Goal: Task Accomplishment & Management: Use online tool/utility

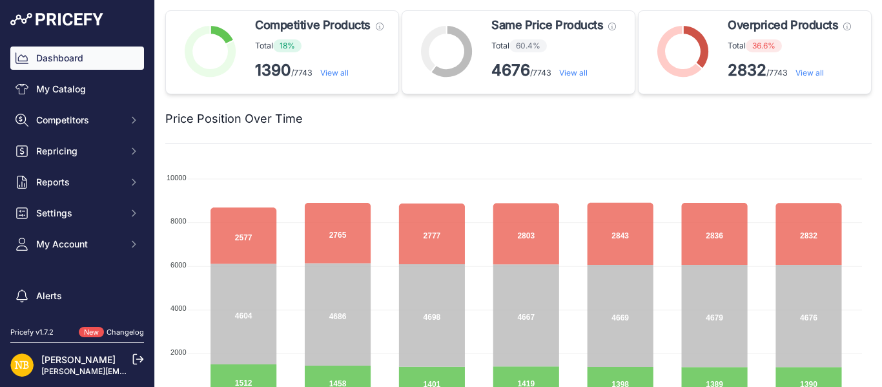
click at [335, 70] on link "View all" at bounding box center [334, 73] width 28 height 10
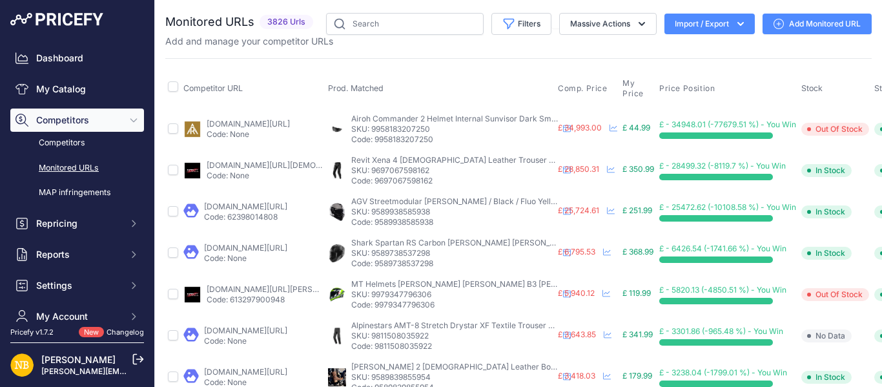
click at [734, 22] on icon "button" at bounding box center [740, 23] width 13 height 13
click at [705, 65] on div "Export" at bounding box center [708, 74] width 103 height 23
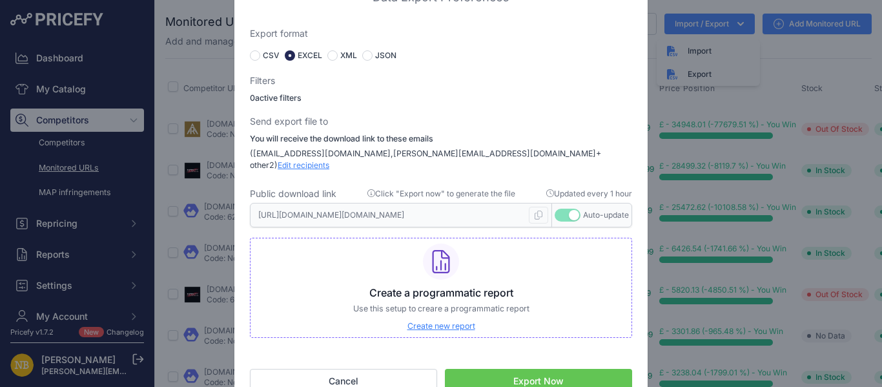
scroll to position [16, 0]
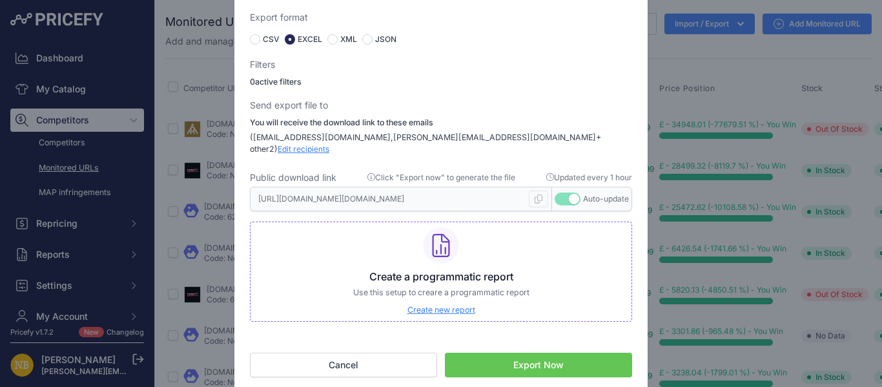
click at [538, 352] on button "Export Now" at bounding box center [538, 364] width 187 height 25
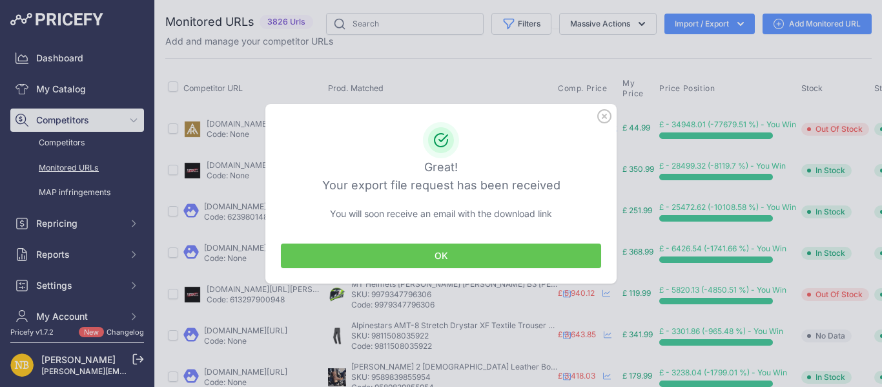
click at [441, 258] on button "OK" at bounding box center [441, 255] width 320 height 25
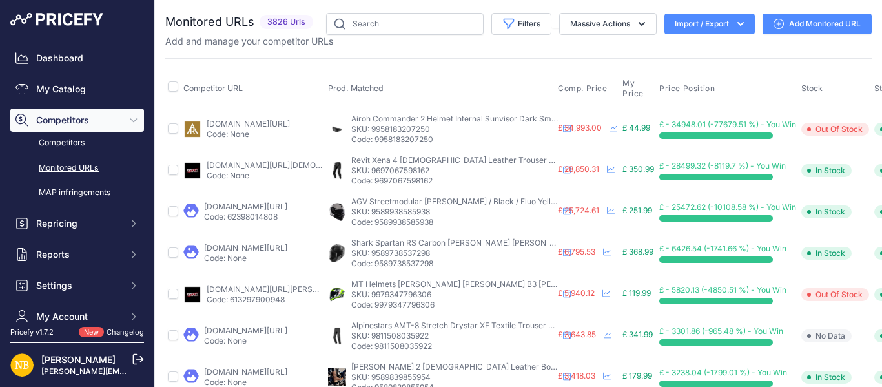
click at [734, 26] on icon "button" at bounding box center [740, 23] width 13 height 13
click at [700, 79] on div "Export" at bounding box center [708, 74] width 103 height 23
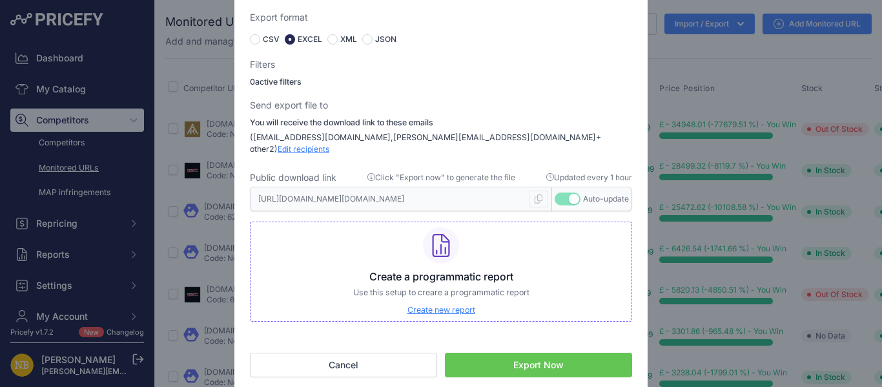
click at [509, 367] on button "Export Now" at bounding box center [538, 364] width 187 height 25
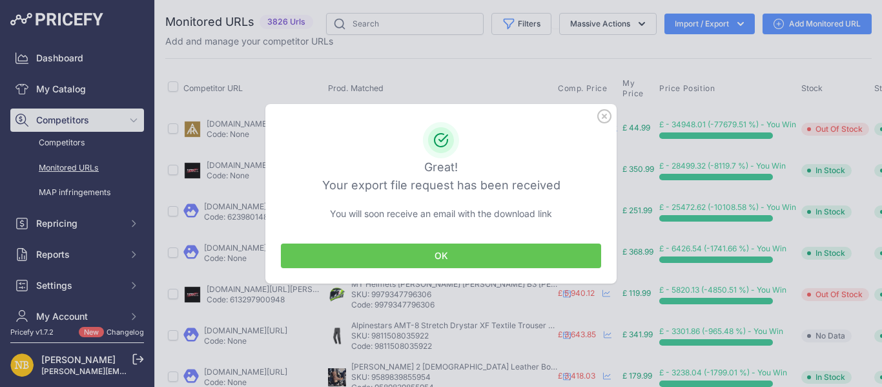
click at [462, 249] on button "OK" at bounding box center [441, 255] width 320 height 25
